Goal: Task Accomplishment & Management: Manage account settings

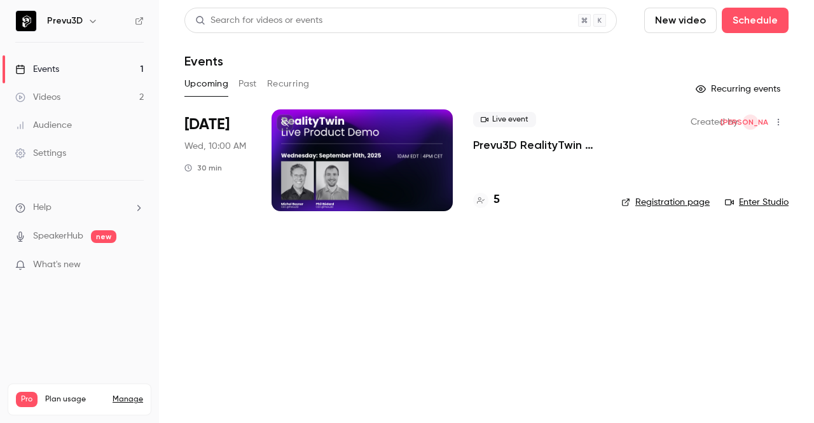
click at [385, 162] on div at bounding box center [362, 160] width 181 height 102
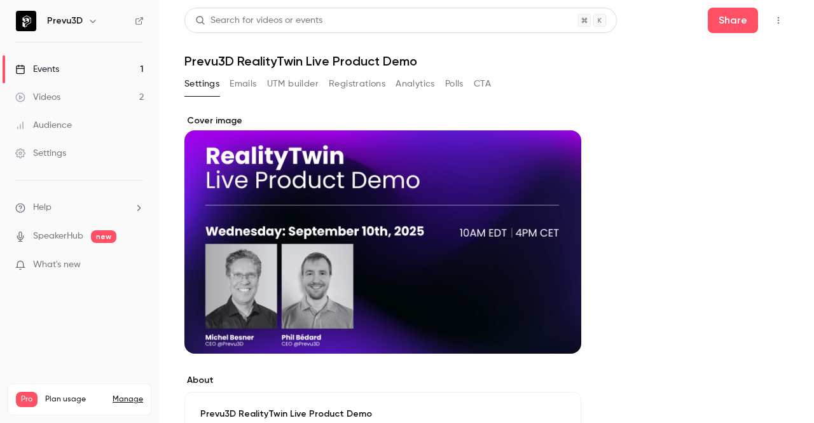
click at [352, 85] on button "Registrations" at bounding box center [357, 84] width 57 height 20
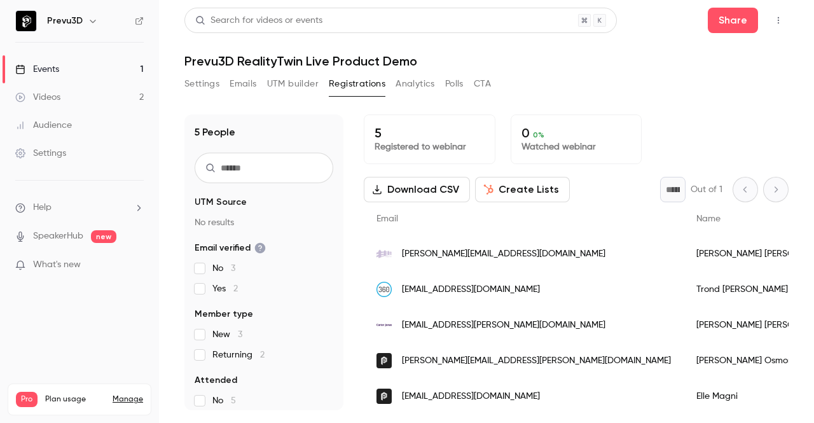
drag, startPoint x: 269, startPoint y: 7, endPoint x: 305, endPoint y: -49, distance: 66.7
click at [305, 0] on html "Prevu3D Events 1 Videos 2 Audience Settings Help SpeakerHub new What's new Pro …" at bounding box center [407, 211] width 814 height 423
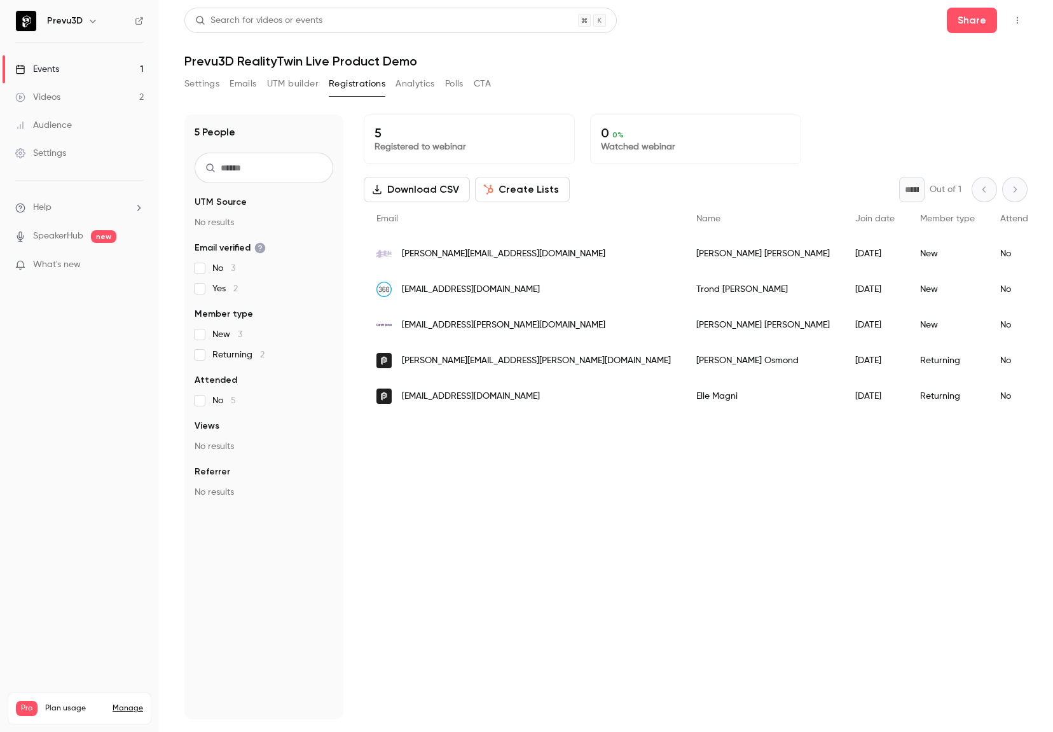
click at [528, 59] on h1 "Prevu3D RealityTwin Live Product Demo" at bounding box center [605, 60] width 843 height 15
